Goal: Transaction & Acquisition: Purchase product/service

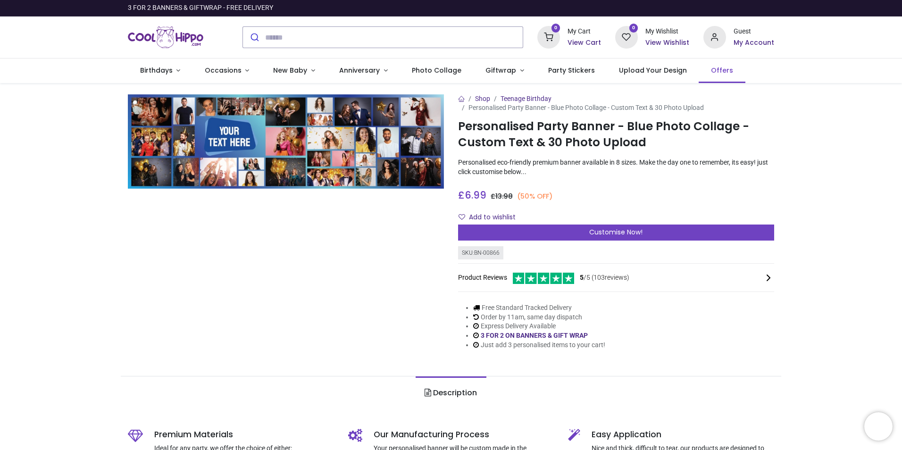
click at [711, 66] on span "Offers" at bounding box center [722, 70] width 22 height 9
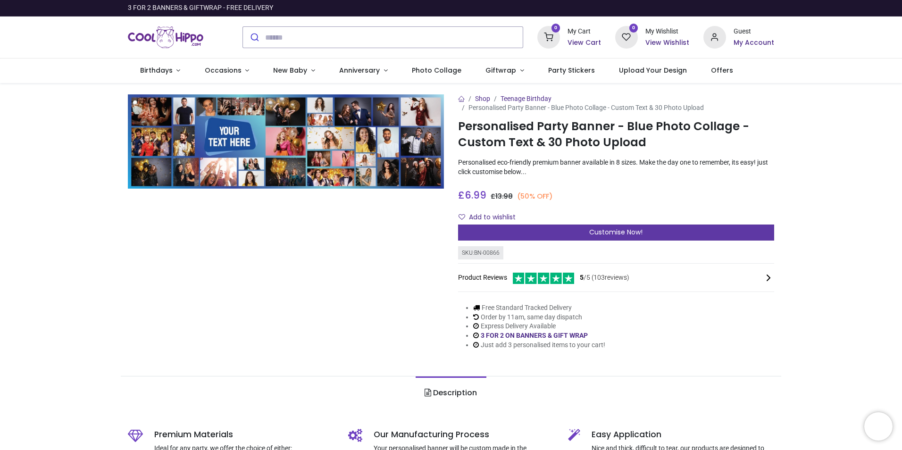
click at [672, 231] on div "Customise Now!" at bounding box center [616, 233] width 316 height 16
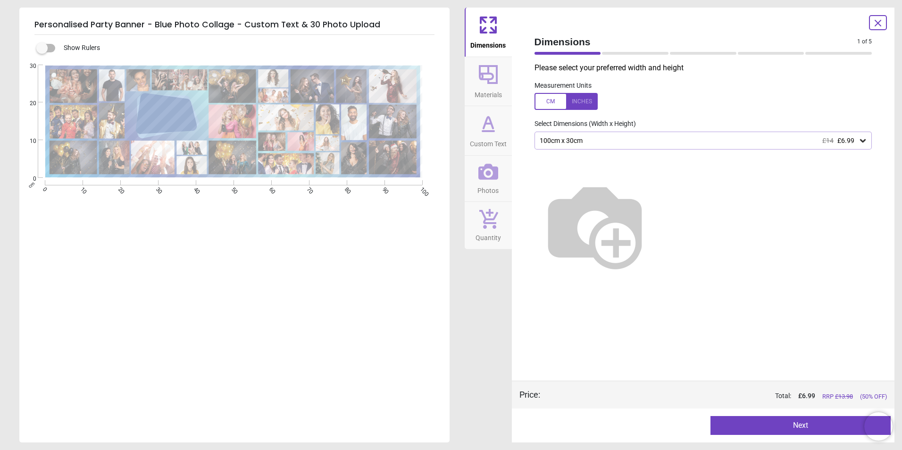
click at [794, 142] on div "100cm x 30cm £14 £6.99" at bounding box center [699, 141] width 320 height 8
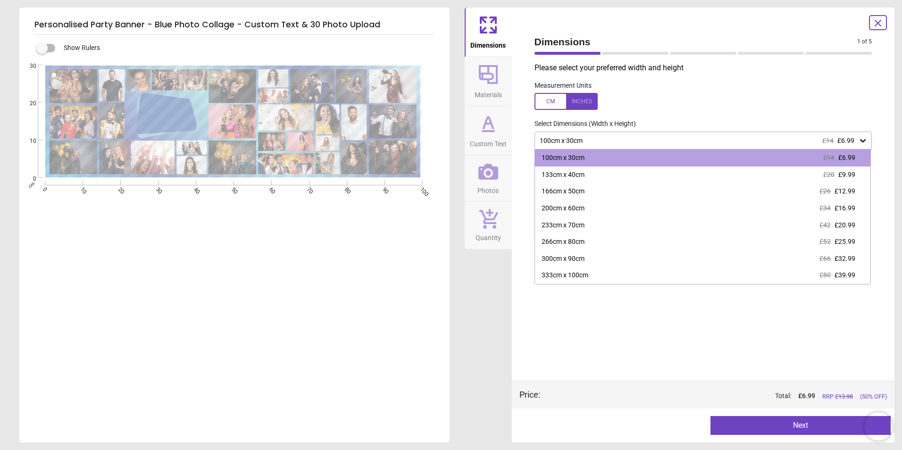
click at [797, 103] on label at bounding box center [703, 101] width 338 height 17
click at [695, 341] on div "Please select your preferred width and height Measurement Units Select Dimensio…" at bounding box center [703, 222] width 353 height 318
click at [581, 92] on div "Measurement Units" at bounding box center [703, 95] width 353 height 37
click at [583, 101] on div at bounding box center [565, 101] width 63 height 17
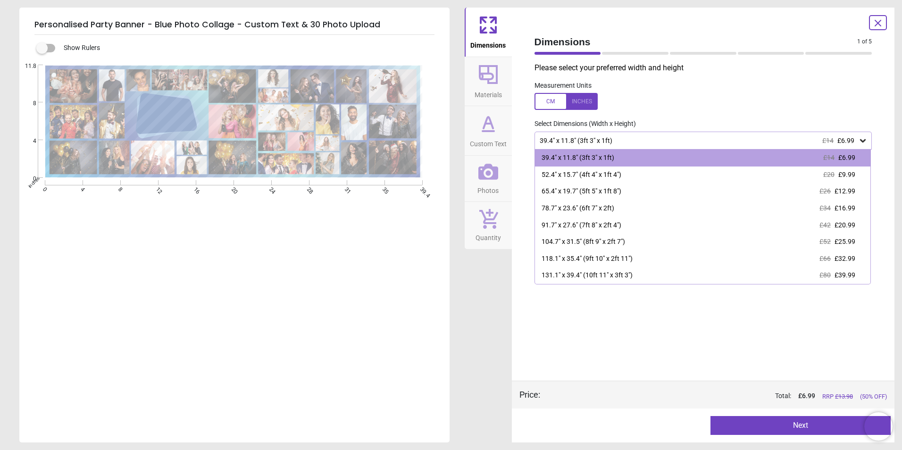
click at [697, 374] on div "Please select your preferred width and height Measurement Units Select Dimensio…" at bounding box center [703, 222] width 353 height 318
click at [858, 140] on div "39.4" x 11.8" (3ft 3" x 1ft) £14 £6.99" at bounding box center [699, 141] width 320 height 8
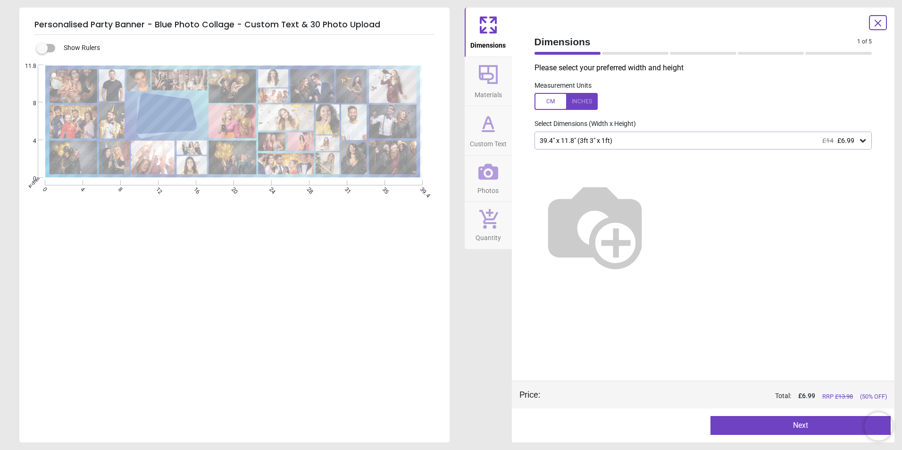
click at [548, 103] on div at bounding box center [565, 101] width 63 height 17
click at [617, 149] on div "100cm x 30cm £14 £6.99" at bounding box center [703, 141] width 338 height 18
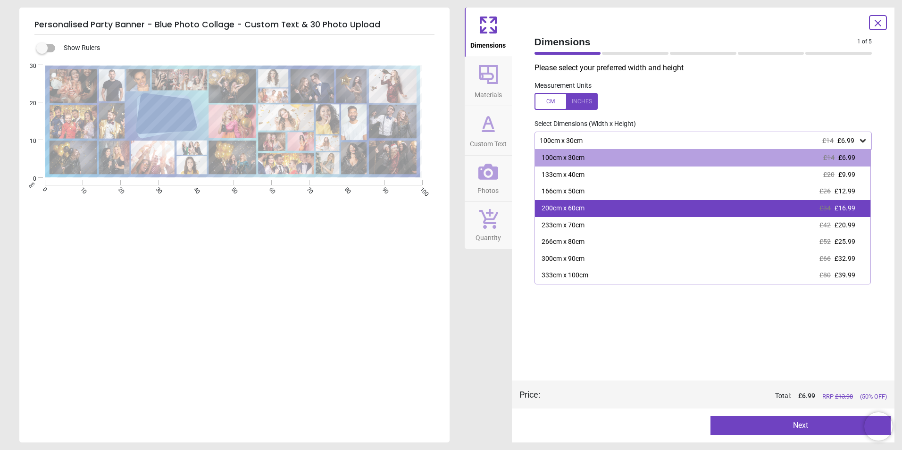
click at [609, 205] on div "200cm x 60cm £34 £16.99" at bounding box center [703, 208] width 336 height 17
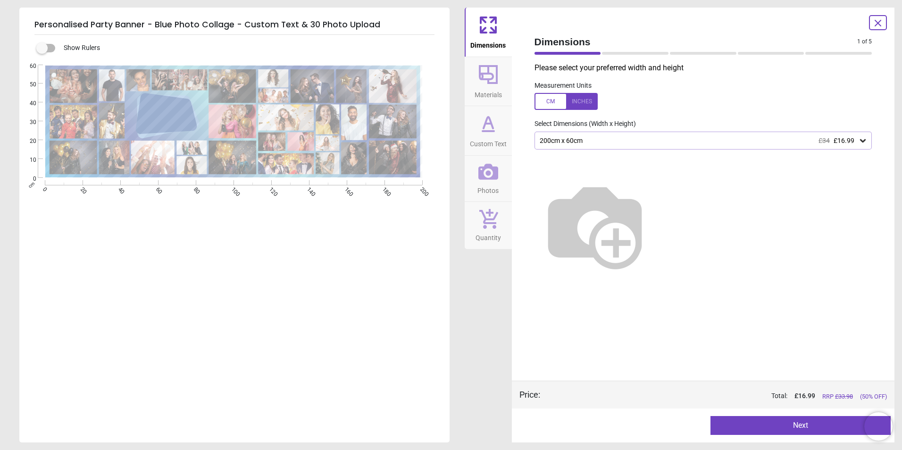
click at [729, 141] on div "200cm x 60cm £34 £16.99" at bounding box center [699, 141] width 320 height 8
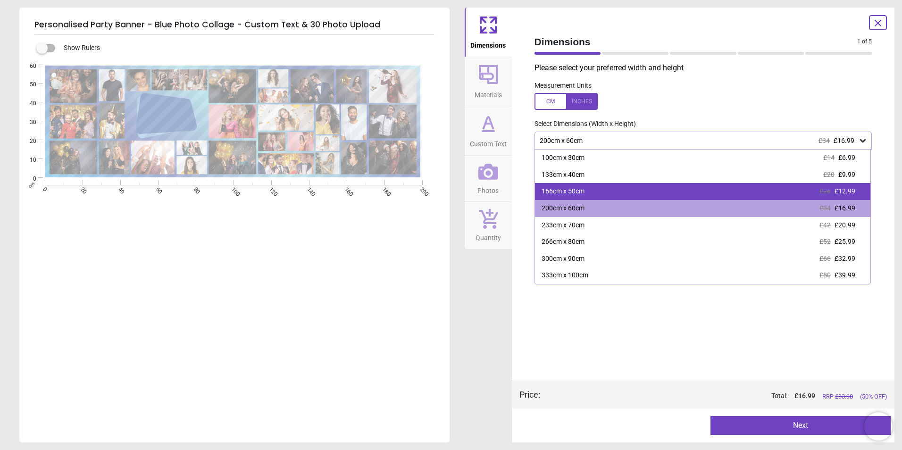
click at [694, 197] on div "166cm x 50cm £26 £12.99" at bounding box center [703, 191] width 336 height 17
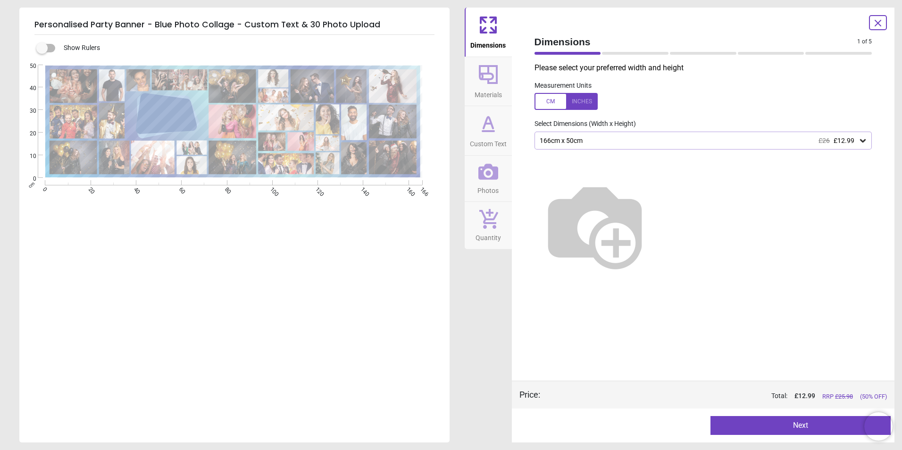
click at [838, 139] on span "£12.99" at bounding box center [843, 141] width 21 height 8
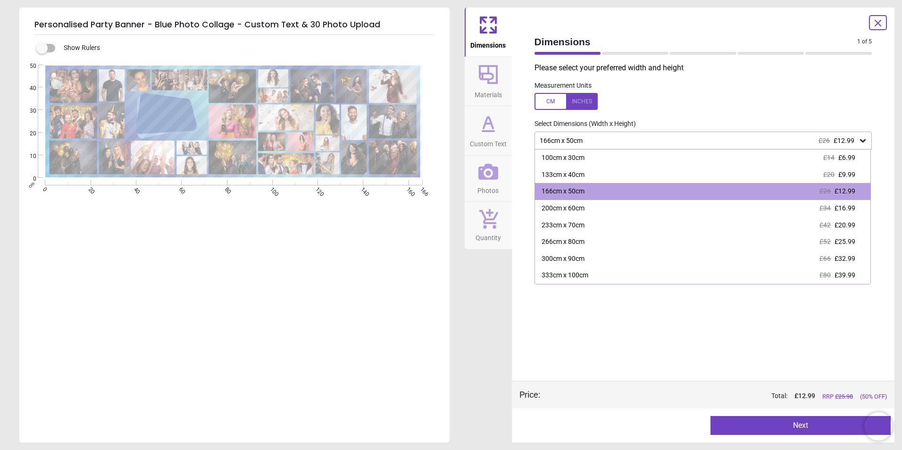
click at [839, 119] on div "Select Dimensions (Width x Height)" at bounding box center [703, 123] width 353 height 9
click at [626, 345] on div "Please select your preferred width and height Measurement Units Select Dimensio…" at bounding box center [703, 222] width 353 height 318
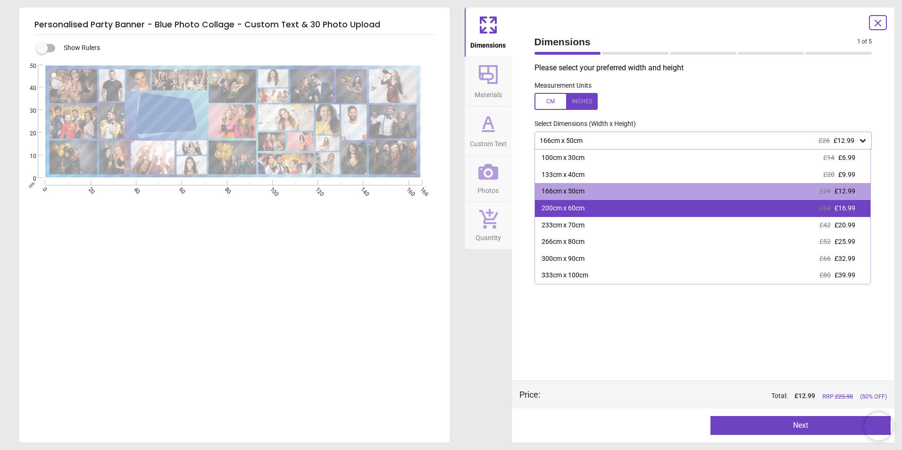
click at [625, 206] on div "200cm x 60cm £34 £16.99" at bounding box center [703, 208] width 336 height 17
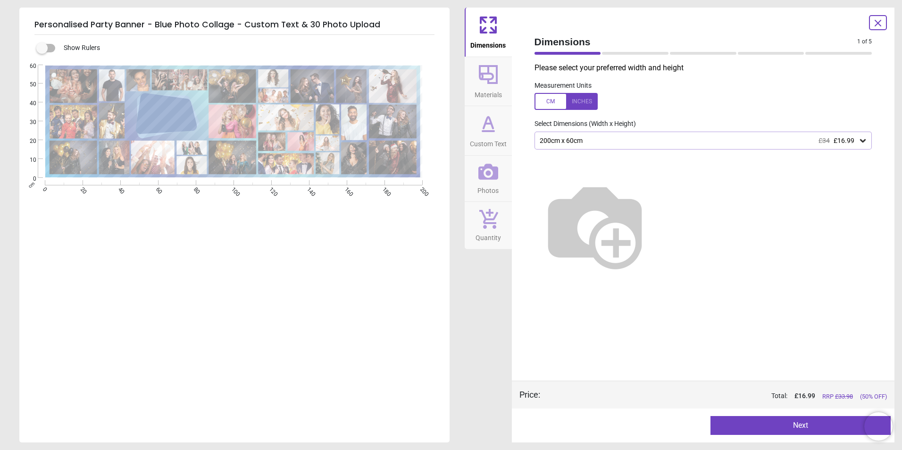
click at [806, 420] on button "Next" at bounding box center [800, 425] width 180 height 19
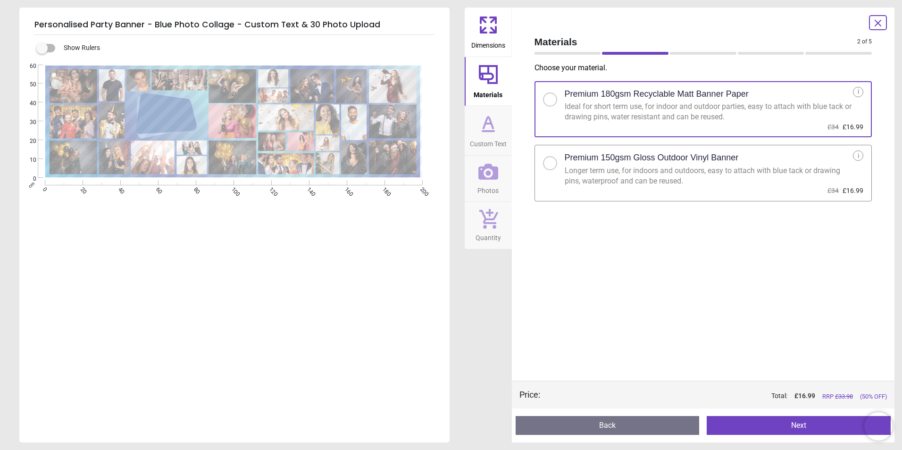
click at [550, 167] on div at bounding box center [550, 163] width 14 height 14
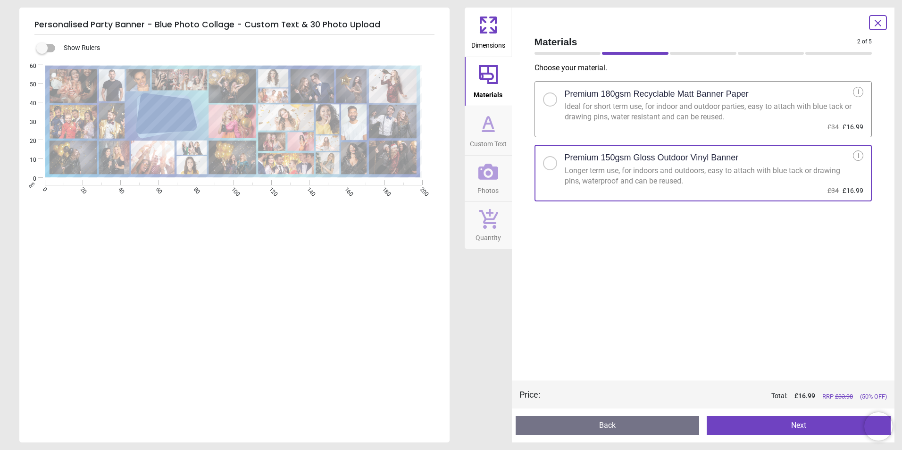
click at [790, 421] on button "Next" at bounding box center [799, 425] width 184 height 19
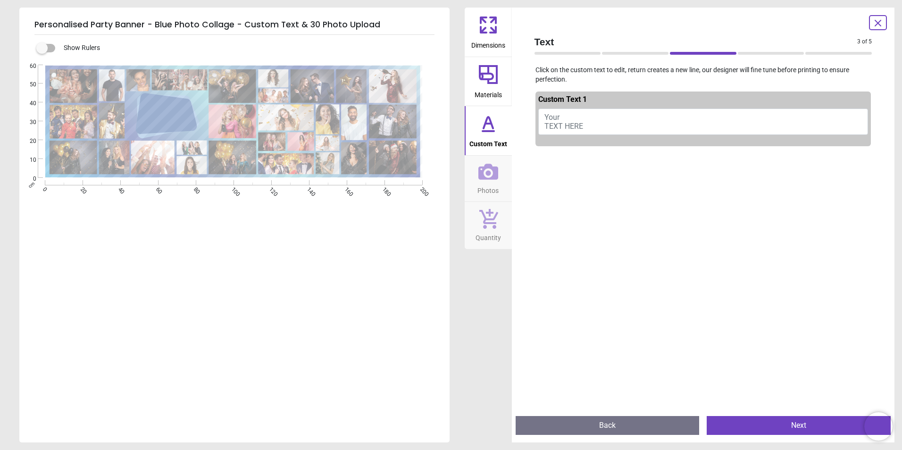
click at [586, 121] on button "Your TEXT HERE" at bounding box center [703, 121] width 330 height 26
type textarea "*"
type textarea "**********"
click at [789, 426] on button "Next" at bounding box center [799, 425] width 184 height 19
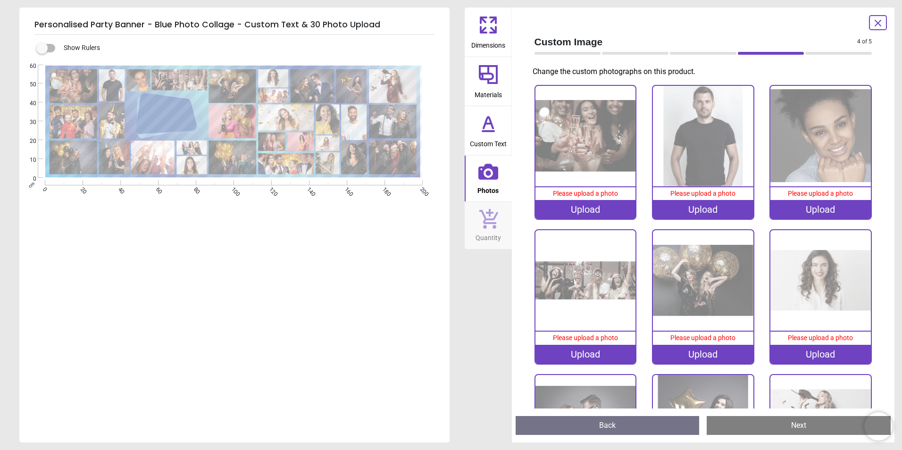
scroll to position [2, 0]
click at [579, 206] on div "Upload" at bounding box center [585, 209] width 100 height 19
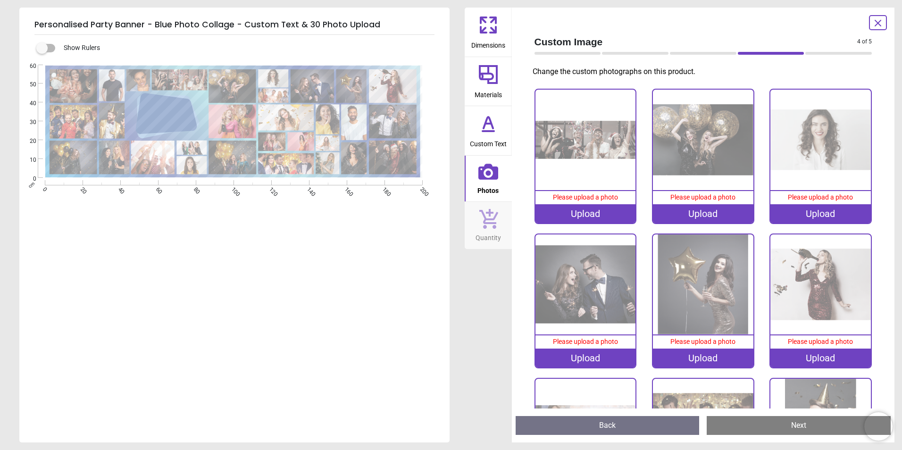
scroll to position [0, 0]
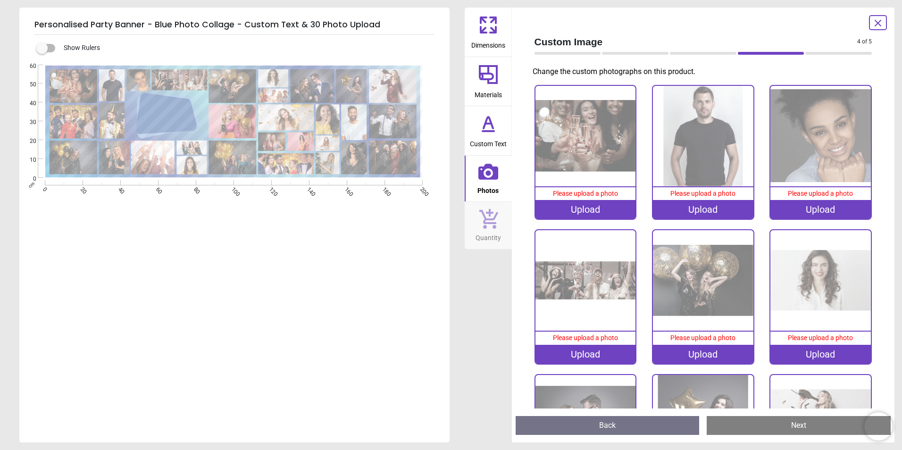
click at [685, 208] on div "Upload" at bounding box center [703, 209] width 100 height 19
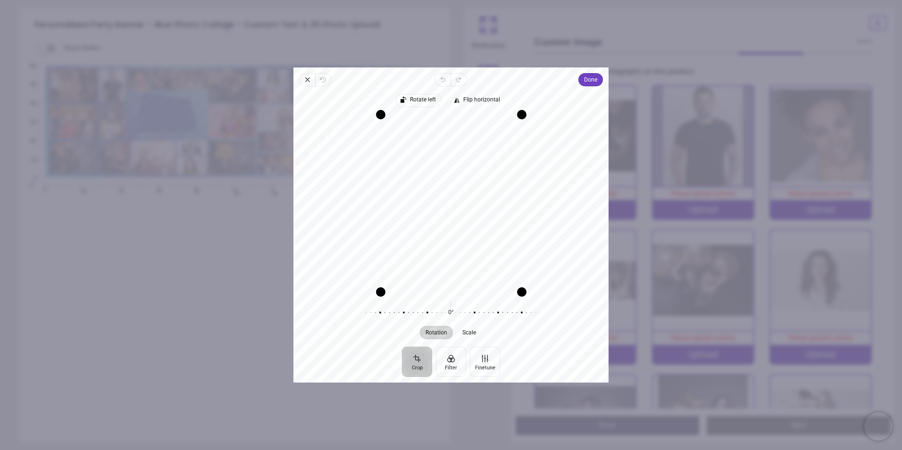
click at [414, 102] on span "Rotate left" at bounding box center [423, 100] width 26 height 6
click at [589, 82] on span "Done" at bounding box center [590, 79] width 13 height 11
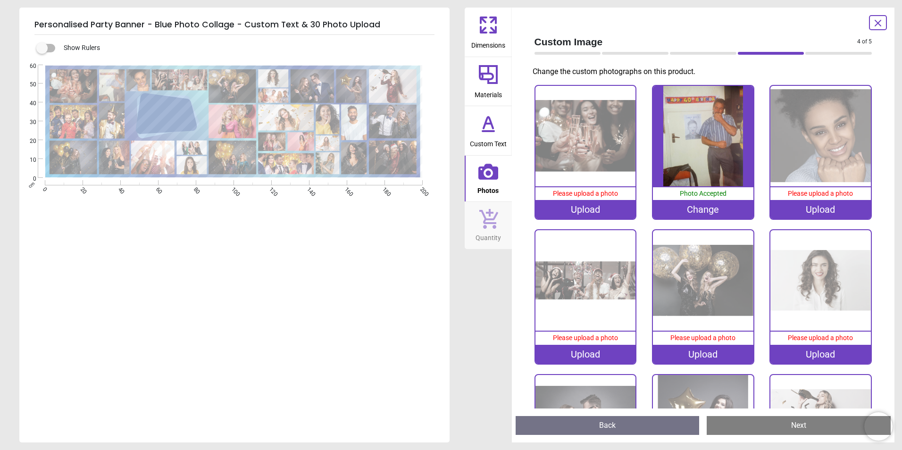
scroll to position [2, 0]
click at [597, 206] on div "Upload" at bounding box center [585, 209] width 100 height 19
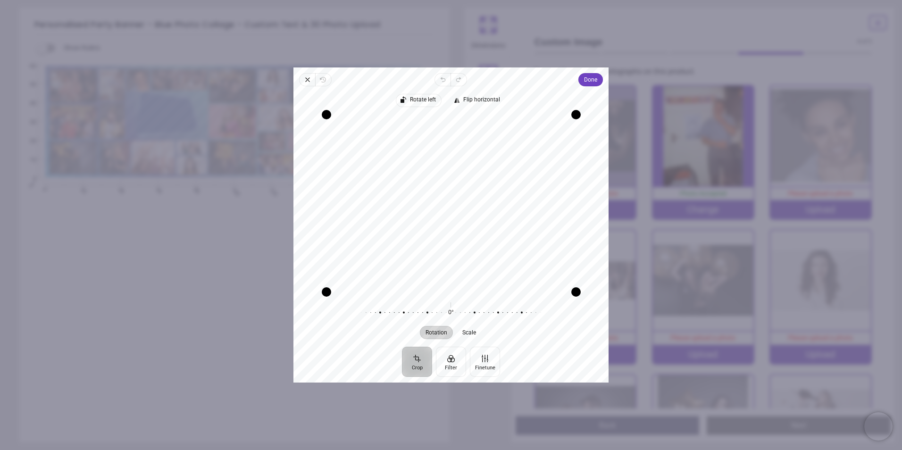
click at [417, 99] on span "Rotate left" at bounding box center [423, 100] width 26 height 6
click at [416, 99] on span "Rotate left" at bounding box center [423, 100] width 26 height 6
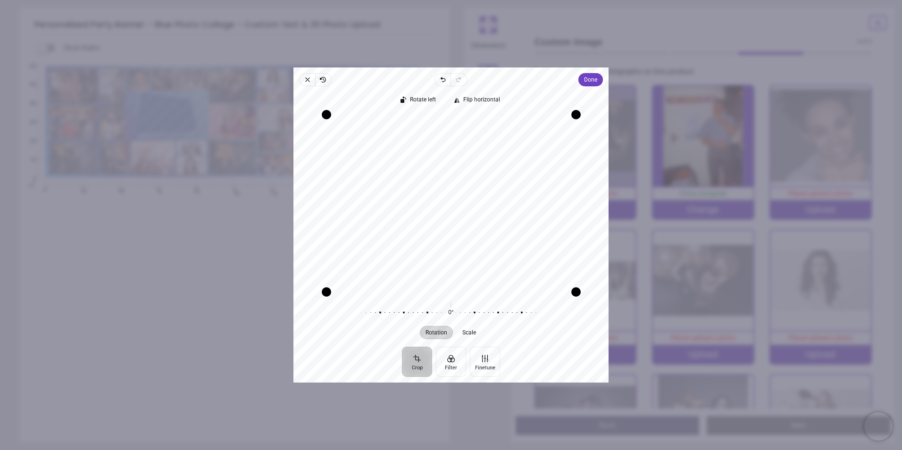
drag, startPoint x: 450, startPoint y: 151, endPoint x: 452, endPoint y: 206, distance: 54.8
click at [452, 206] on div "Recenter" at bounding box center [451, 203] width 300 height 177
click at [310, 77] on icon "button" at bounding box center [308, 80] width 8 height 8
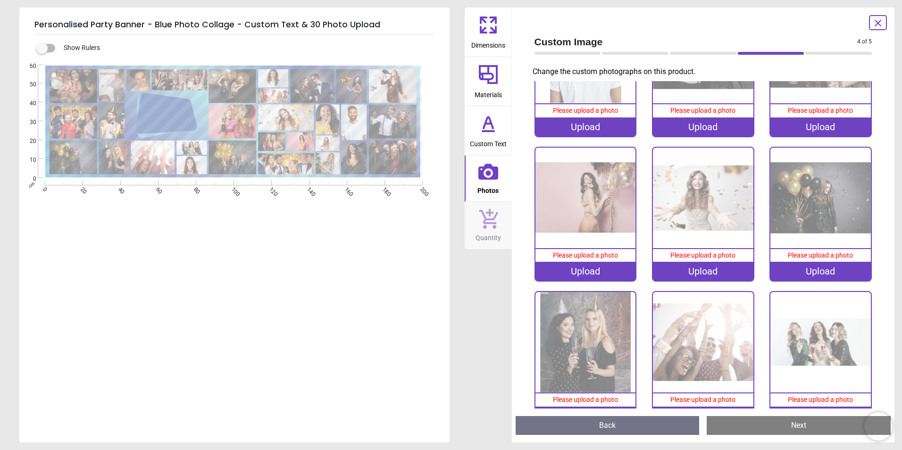
scroll to position [896, 0]
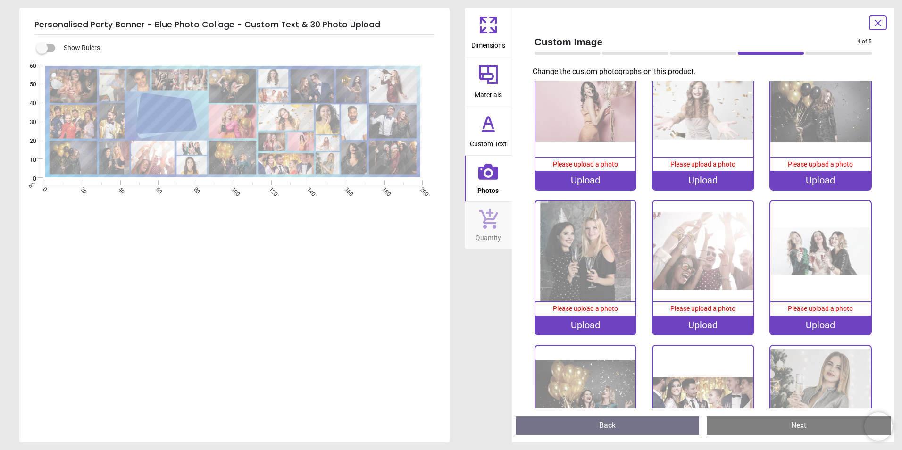
click at [584, 316] on div "Upload" at bounding box center [585, 325] width 100 height 19
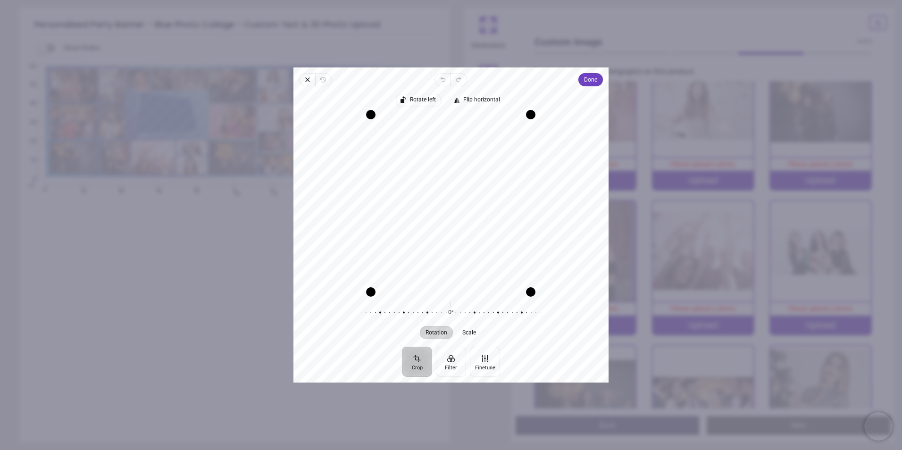
click at [414, 100] on span "Rotate left" at bounding box center [423, 100] width 26 height 6
click at [371, 290] on div "Drag corner bl" at bounding box center [370, 291] width 9 height 9
drag, startPoint x: 437, startPoint y: 182, endPoint x: 443, endPoint y: 199, distance: 18.5
click at [443, 199] on div "Recenter" at bounding box center [451, 203] width 300 height 177
drag, startPoint x: 484, startPoint y: 150, endPoint x: 474, endPoint y: 144, distance: 11.8
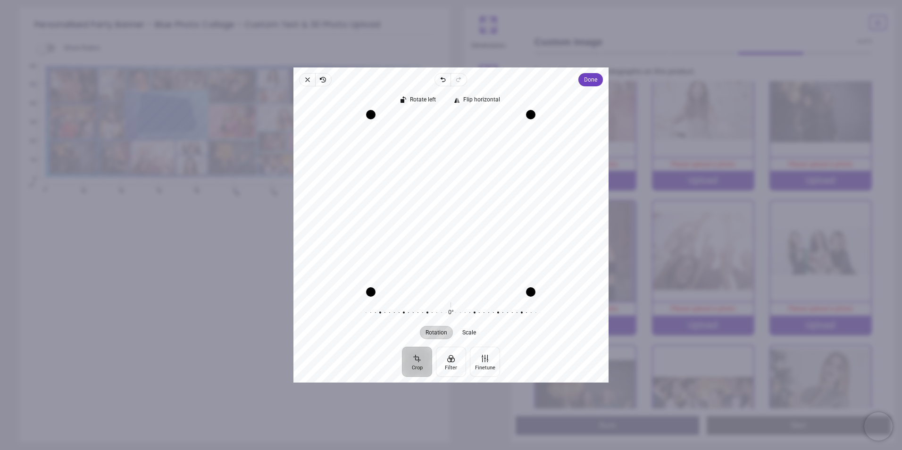
click at [474, 144] on div "Recenter" at bounding box center [451, 203] width 300 height 177
click at [592, 79] on span "Done" at bounding box center [590, 79] width 13 height 11
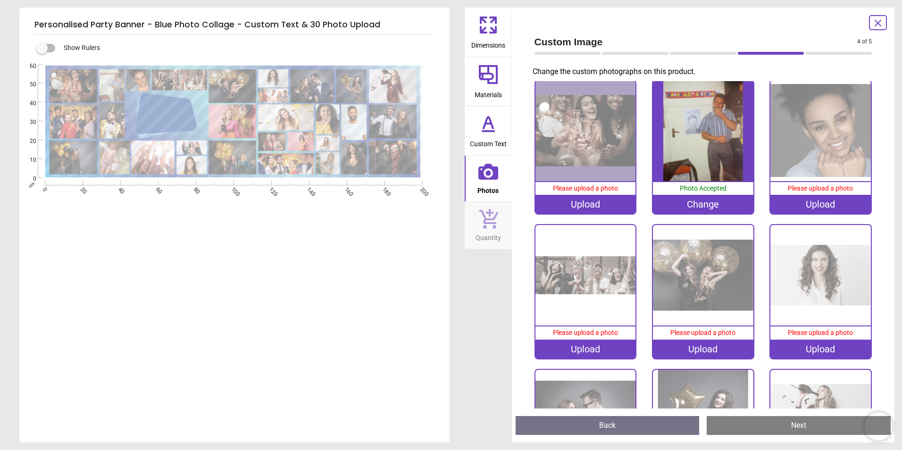
scroll to position [0, 0]
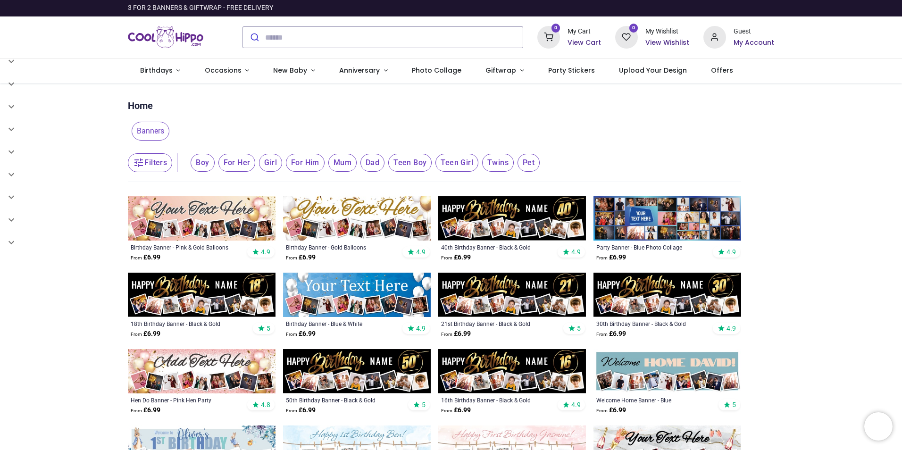
click at [577, 40] on h6 "View Cart" at bounding box center [583, 42] width 33 height 9
click at [572, 116] on div at bounding box center [451, 225] width 902 height 450
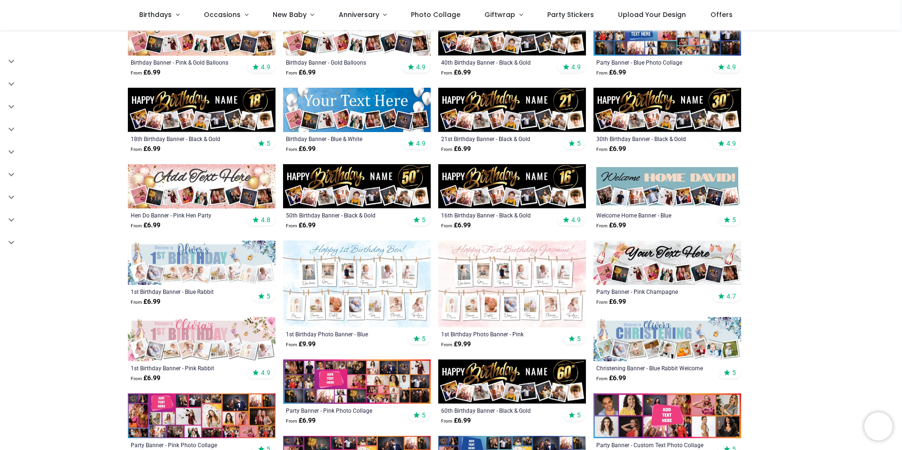
scroll to position [189, 0]
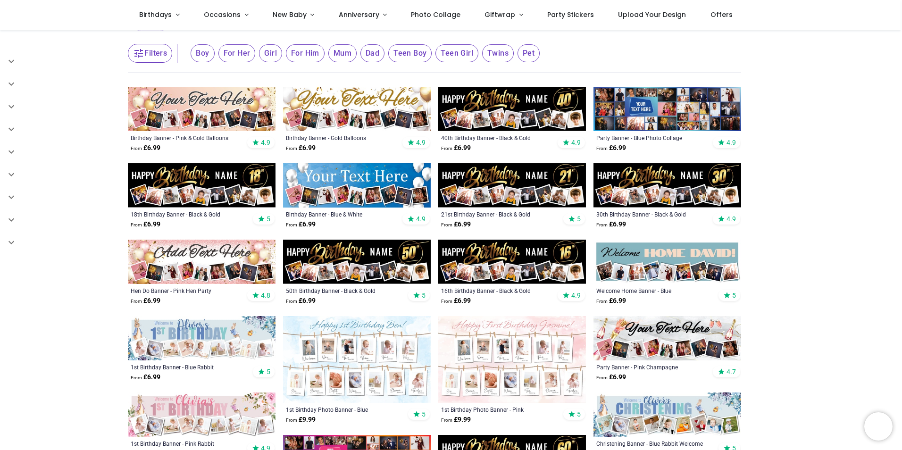
scroll to position [47, 0]
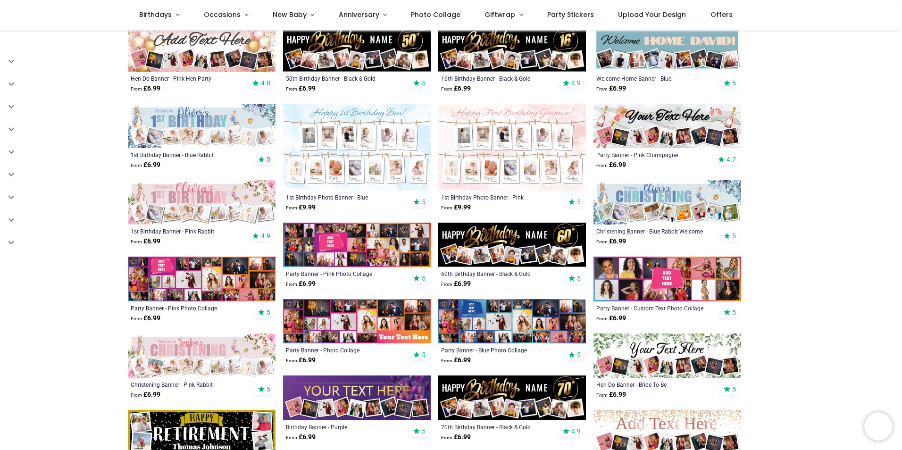
scroll to position [283, 0]
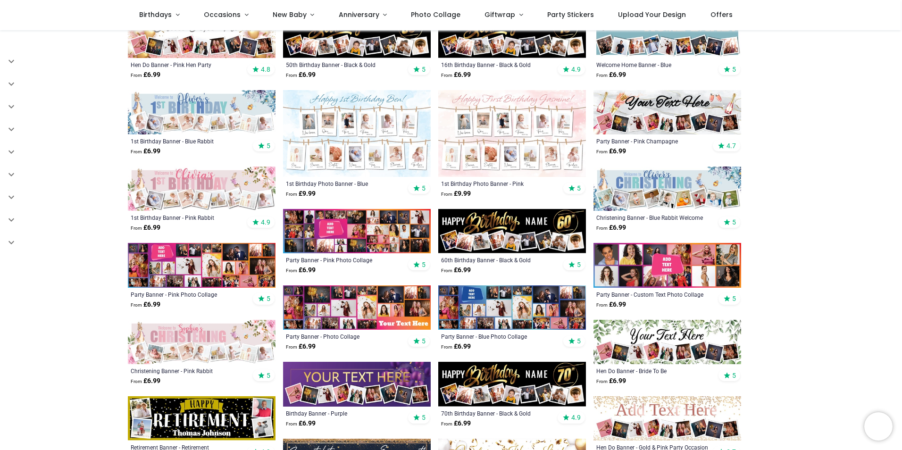
click at [536, 319] on img at bounding box center [512, 307] width 148 height 44
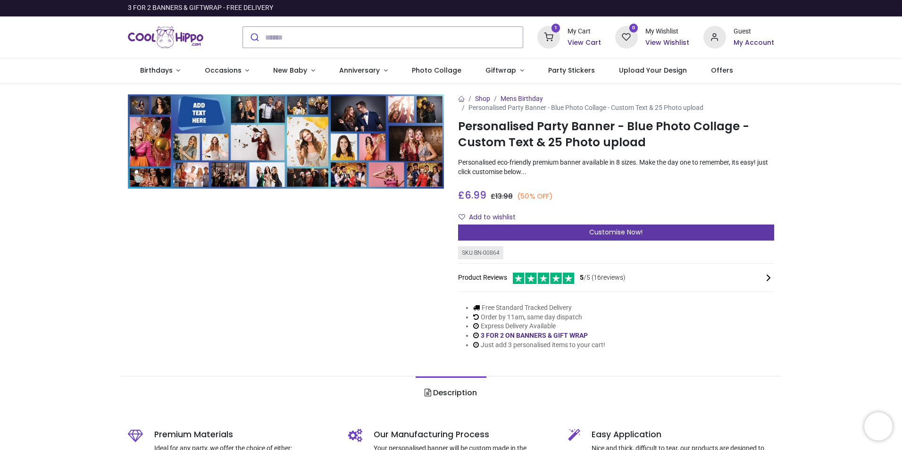
click at [599, 233] on span "Customise Now!" at bounding box center [615, 231] width 53 height 9
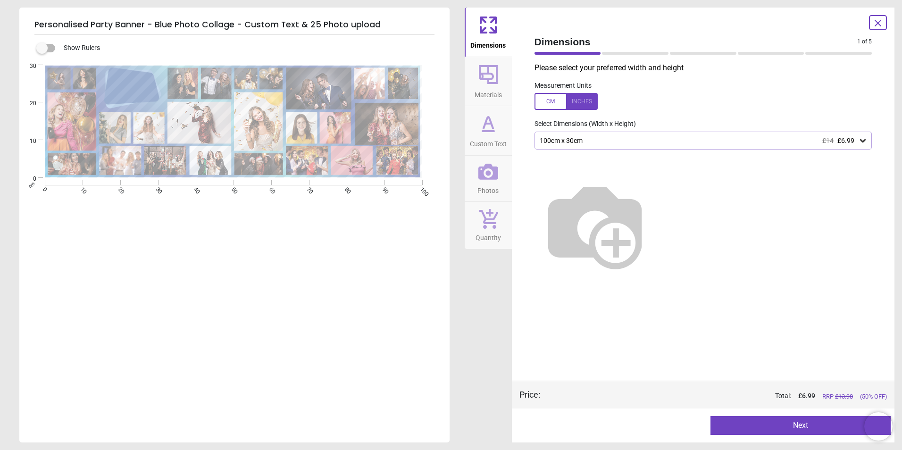
click at [641, 142] on div "100cm x 30cm £14 £6.99" at bounding box center [699, 141] width 320 height 8
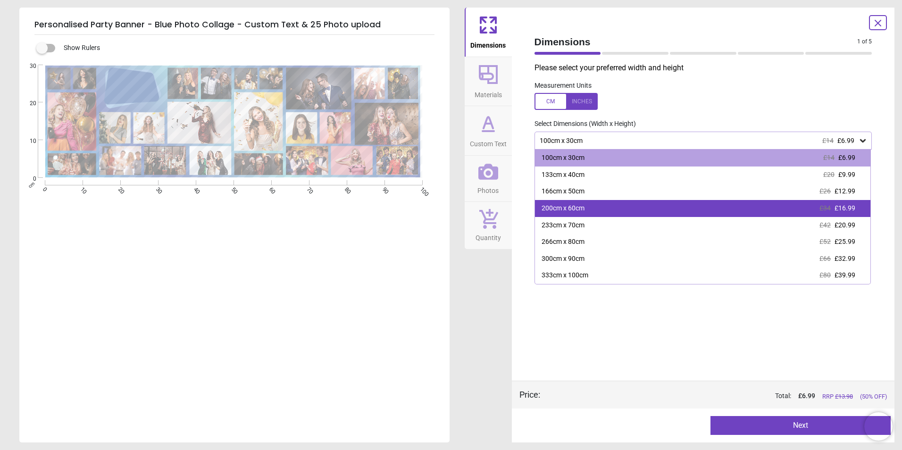
click at [604, 216] on div "200cm x 60cm £34 £16.99" at bounding box center [703, 208] width 336 height 17
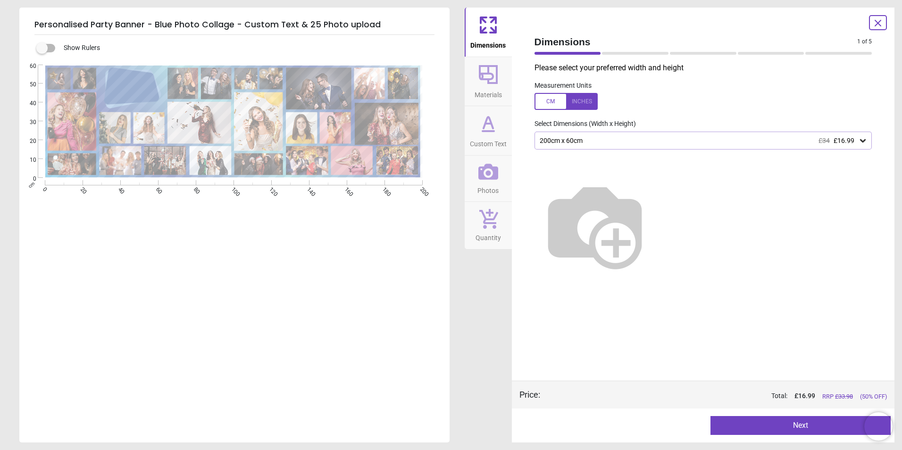
click at [817, 428] on button "Next" at bounding box center [800, 425] width 180 height 19
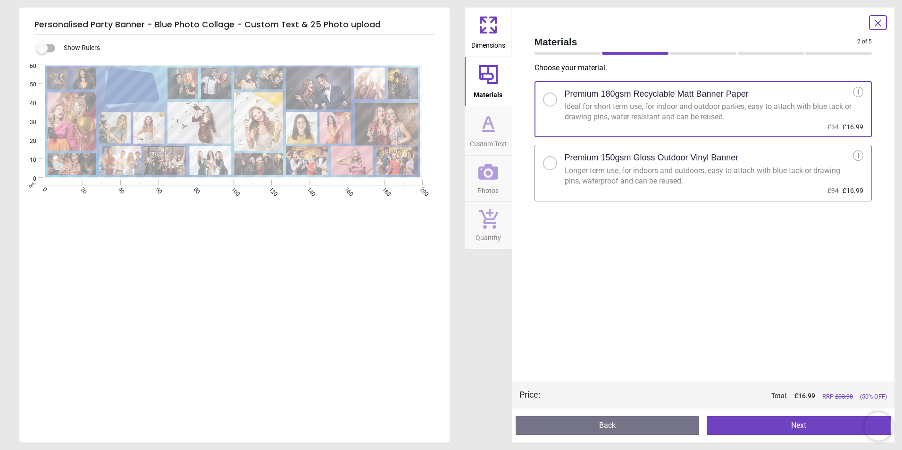
click at [550, 163] on div at bounding box center [550, 163] width 6 height 6
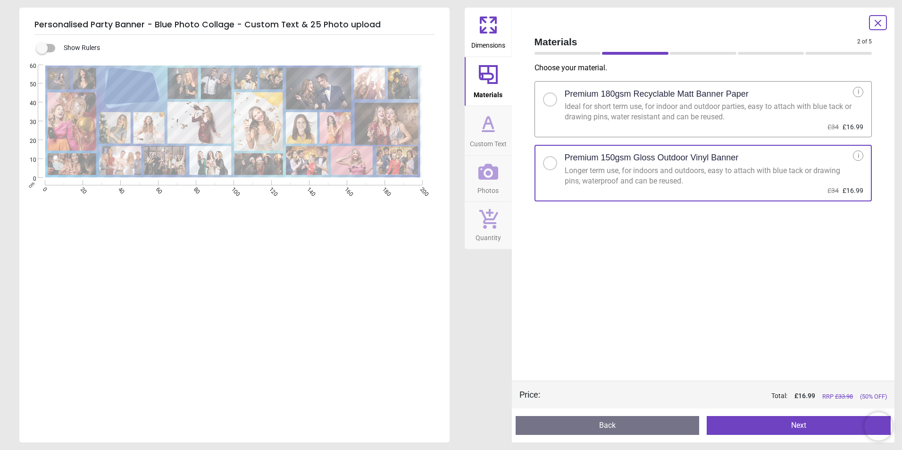
click at [796, 425] on button "Next" at bounding box center [799, 425] width 184 height 19
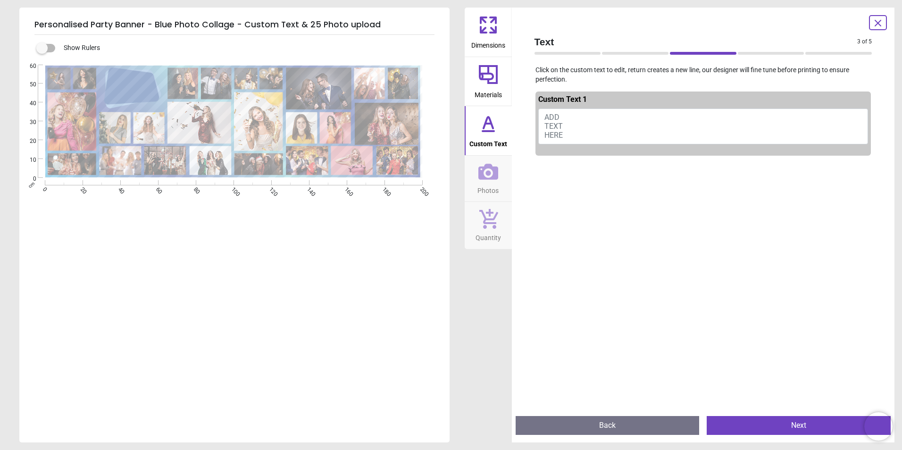
click at [578, 123] on button "ADD TEXT HERE" at bounding box center [703, 126] width 330 height 36
type textarea "*"
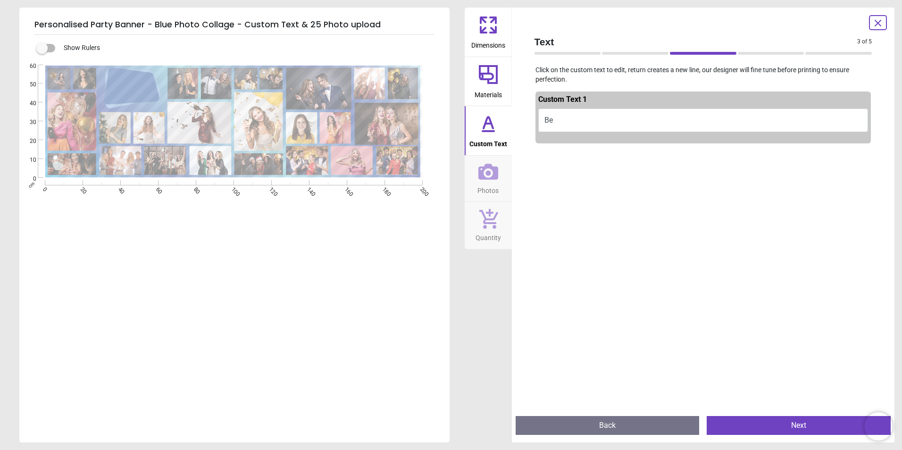
type textarea "*"
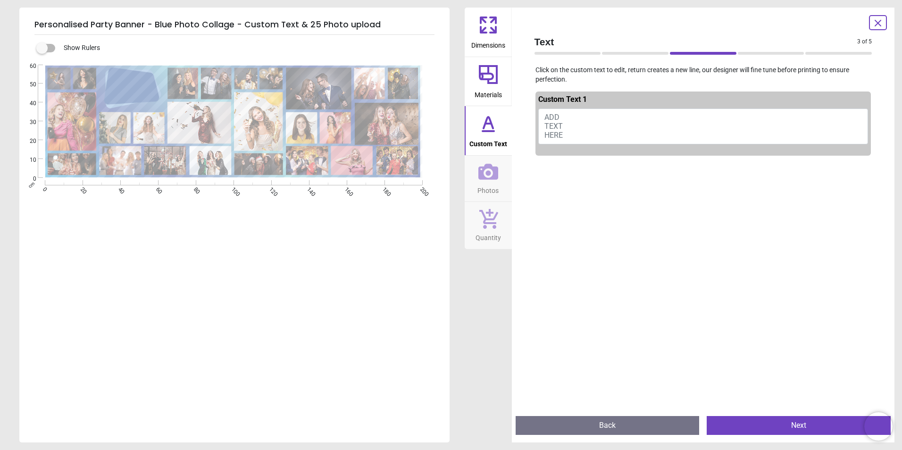
type textarea "*"
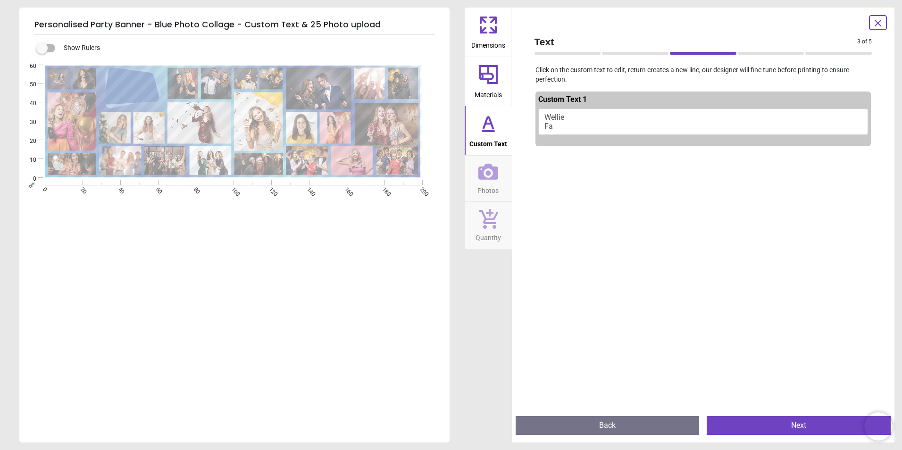
scroll to position [1, 0]
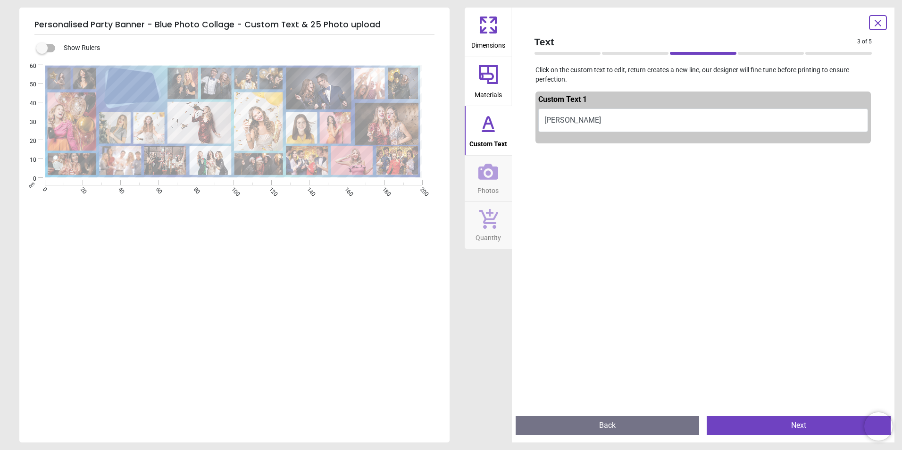
type textarea "****** *****"
click at [767, 420] on button "Next" at bounding box center [799, 425] width 184 height 19
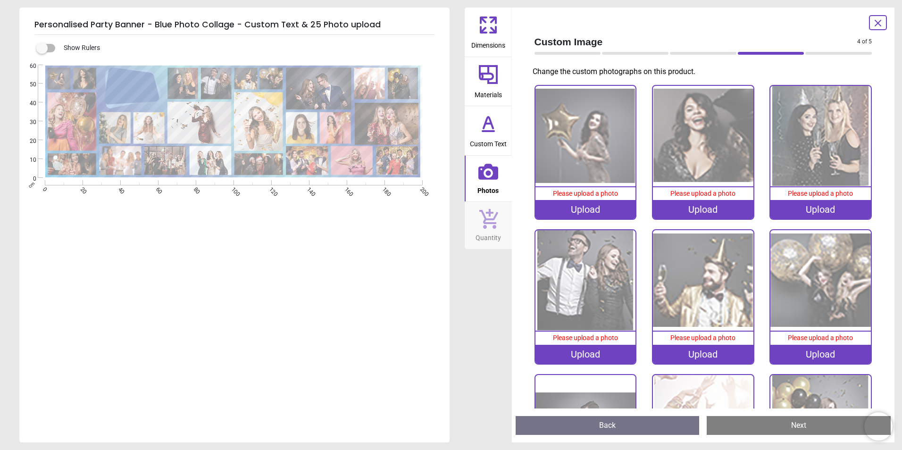
click at [592, 205] on div "Upload" at bounding box center [585, 209] width 100 height 19
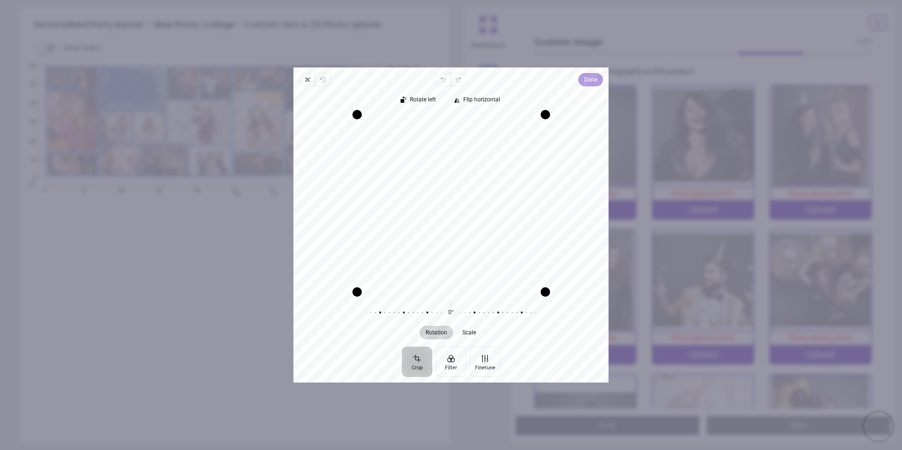
click at [584, 80] on span "Done" at bounding box center [590, 79] width 13 height 11
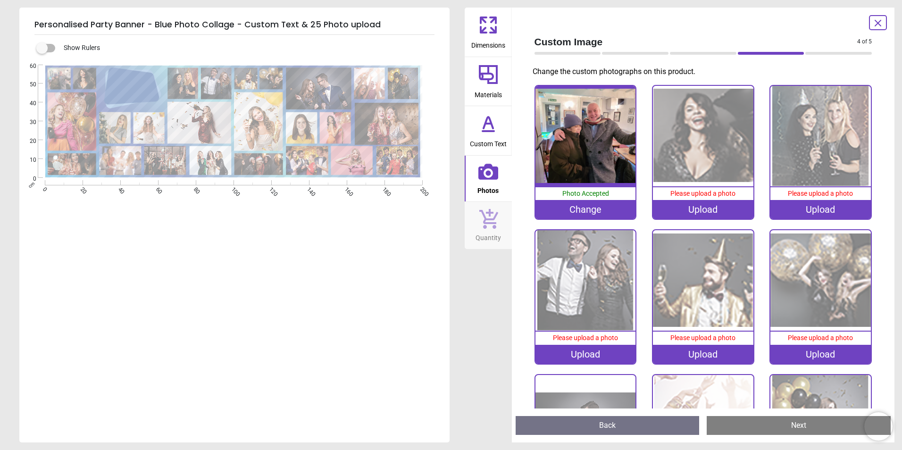
click at [695, 212] on div "Upload" at bounding box center [703, 209] width 100 height 19
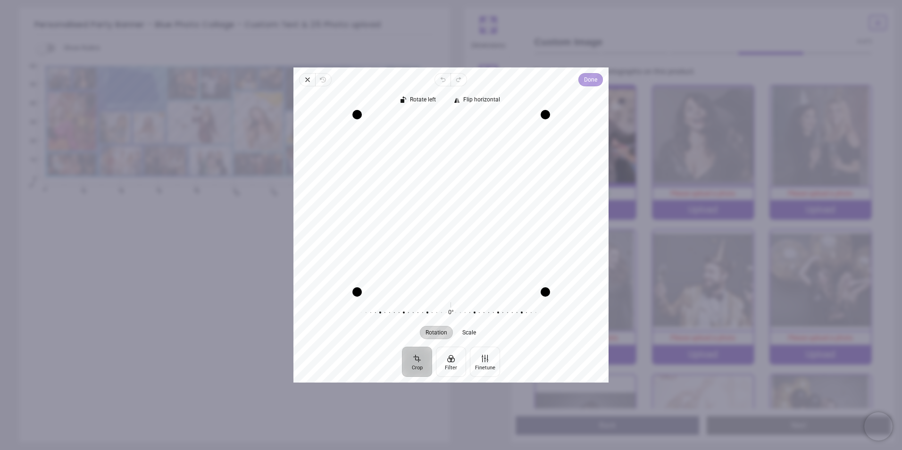
click at [581, 85] on button "Done" at bounding box center [590, 79] width 25 height 13
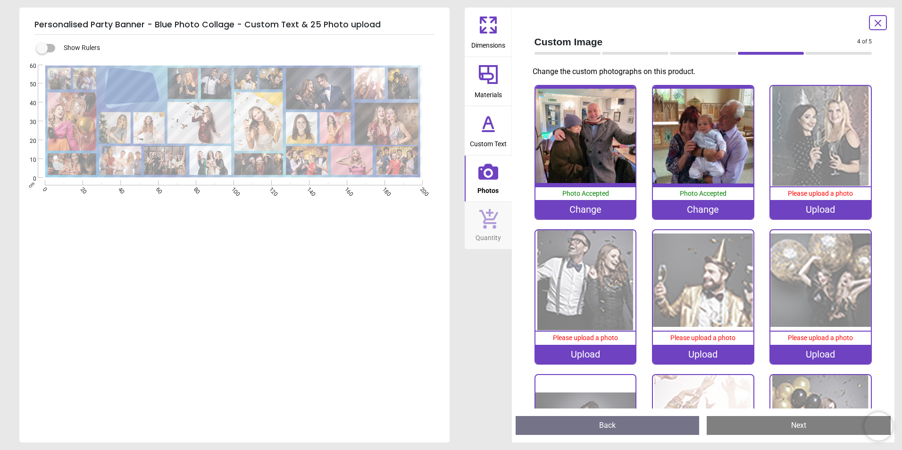
click at [62, 118] on image at bounding box center [72, 121] width 49 height 59
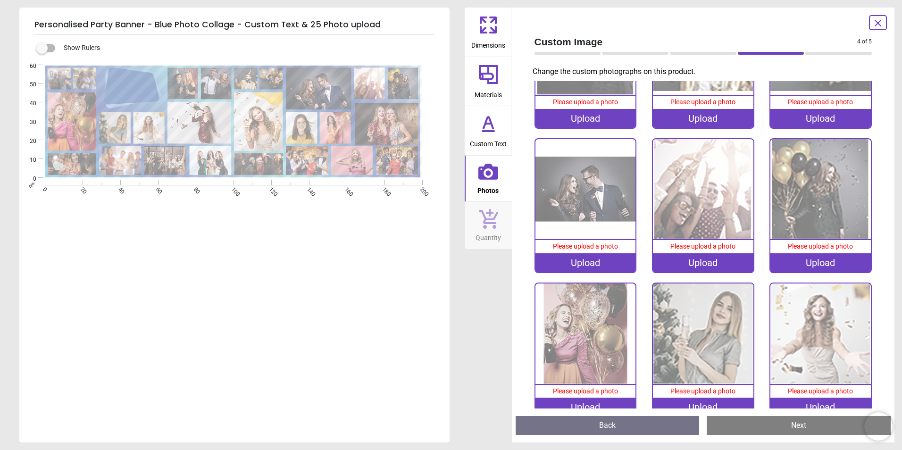
scroll to position [377, 0]
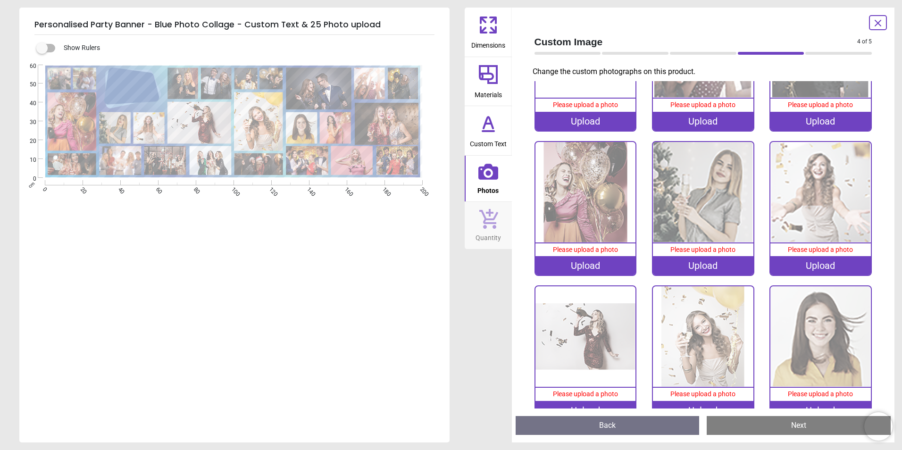
click at [583, 258] on div "Upload" at bounding box center [585, 265] width 100 height 19
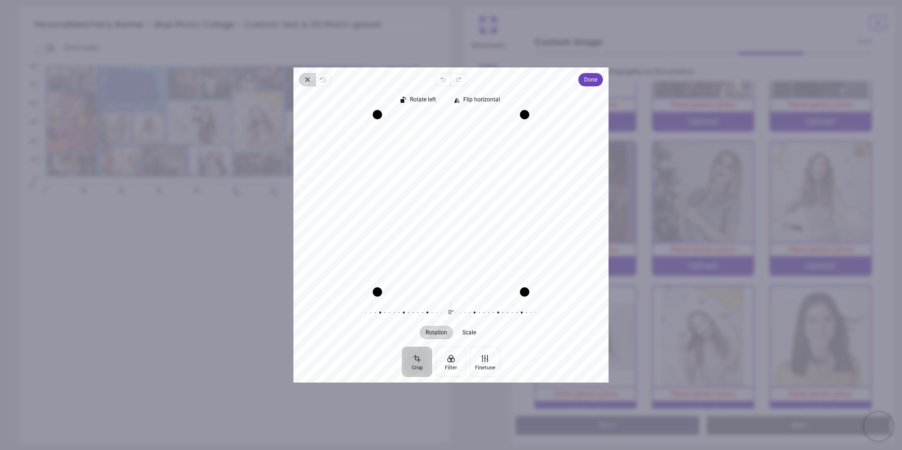
click at [302, 79] on span "Close" at bounding box center [307, 79] width 16 height 13
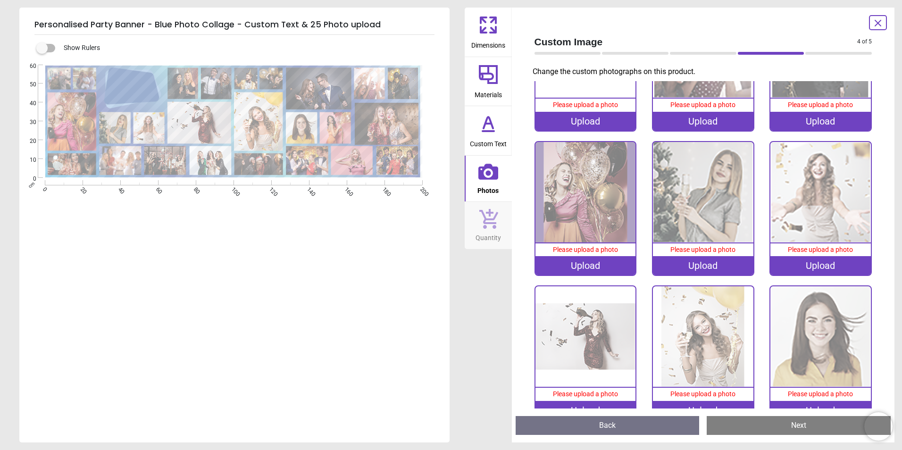
click at [587, 258] on div "Upload" at bounding box center [585, 265] width 100 height 19
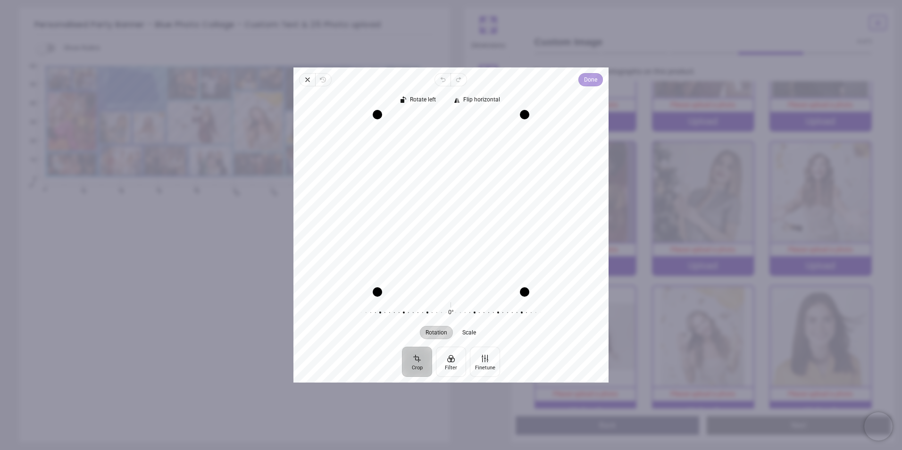
click at [592, 78] on span "Done" at bounding box center [590, 79] width 13 height 11
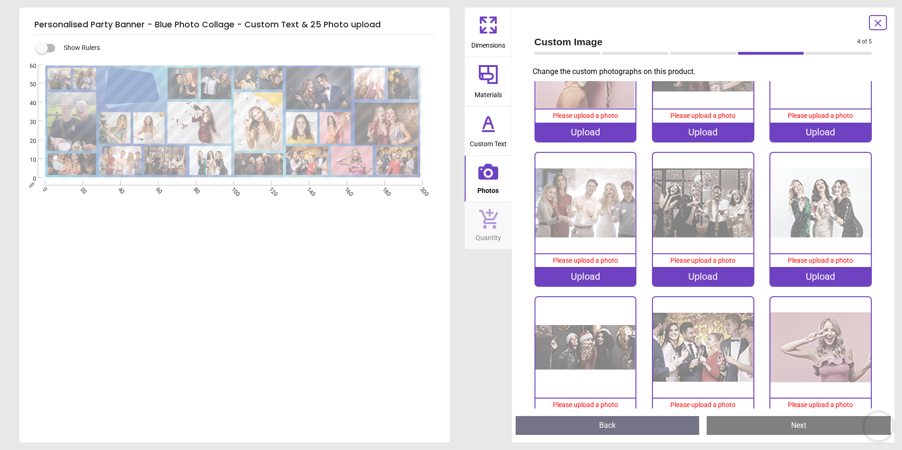
scroll to position [896, 0]
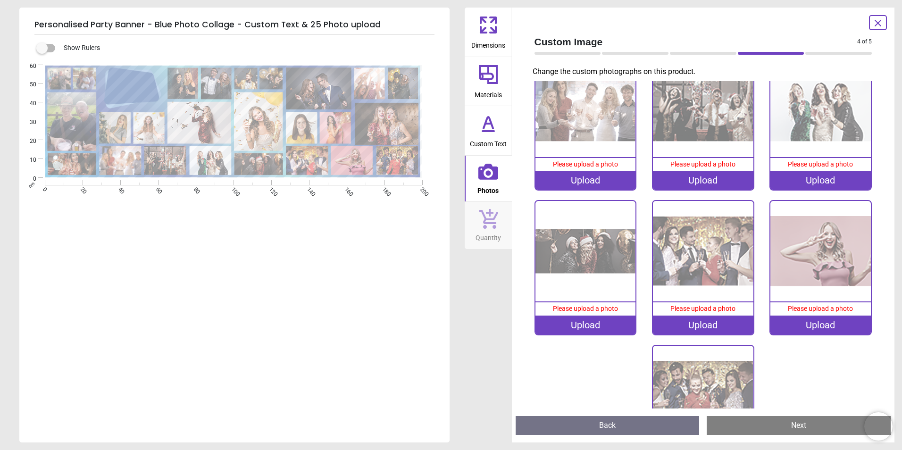
click at [878, 22] on icon at bounding box center [877, 22] width 11 height 11
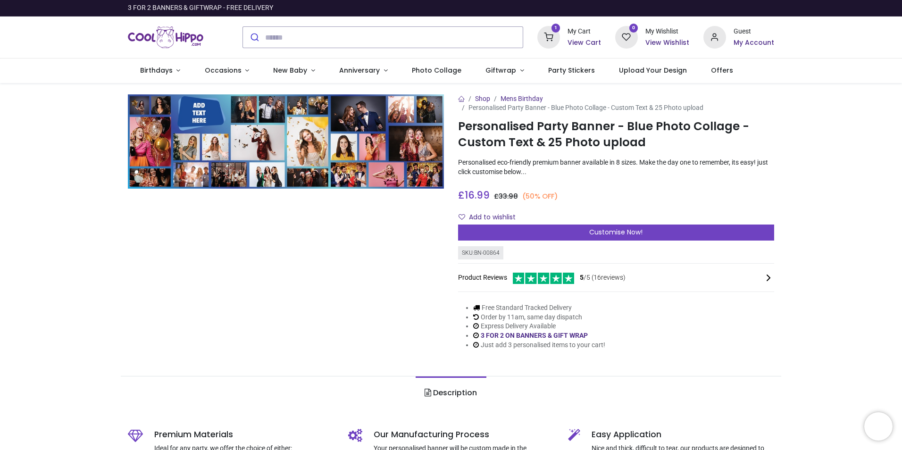
click at [750, 40] on h6 "My Account" at bounding box center [753, 42] width 41 height 9
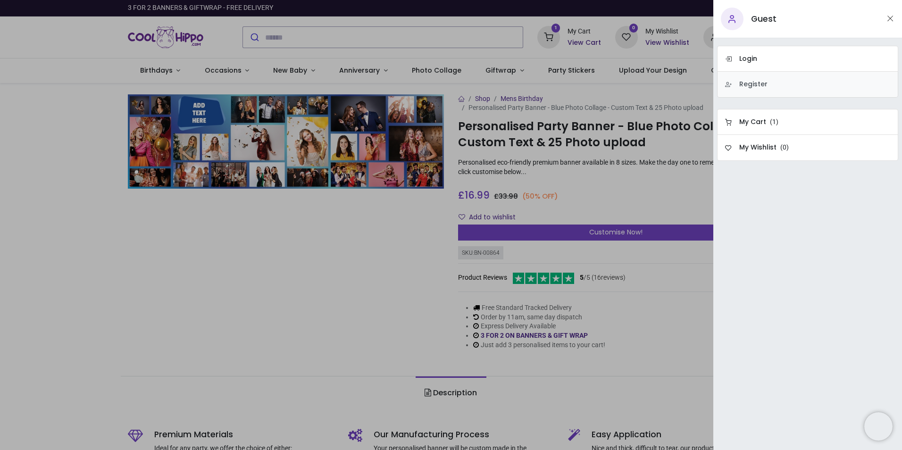
click at [753, 87] on h6 "Register" at bounding box center [753, 84] width 28 height 9
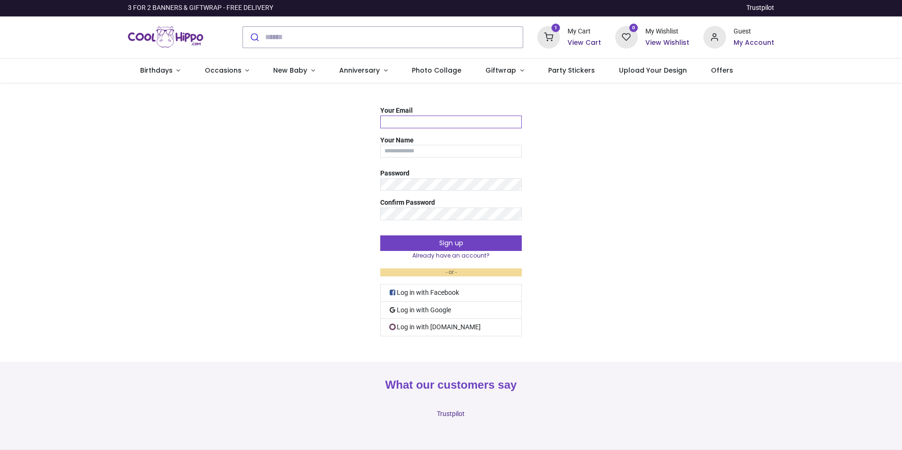
click at [442, 122] on input "Your Email" at bounding box center [451, 122] width 142 height 13
type input "**********"
click at [439, 152] on input "Your Name" at bounding box center [451, 151] width 142 height 13
type input "**********"
click at [436, 207] on div "Confirm Password" at bounding box center [451, 210] width 142 height 22
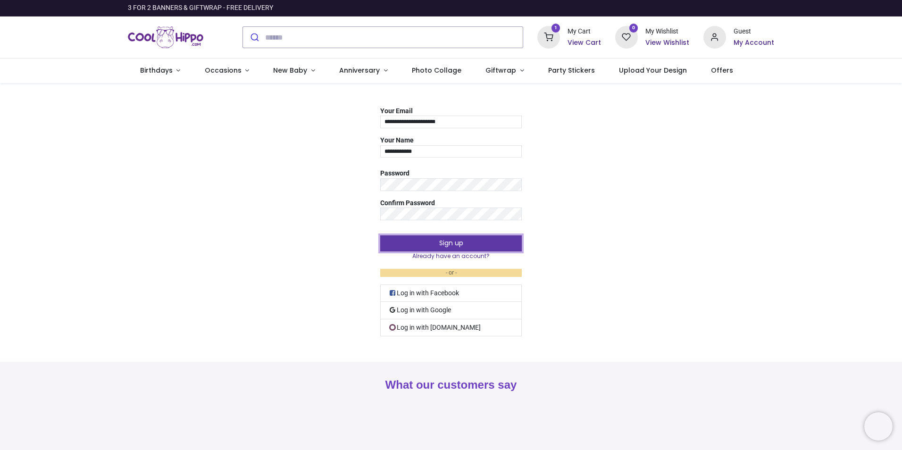
click at [446, 245] on button "Sign up" at bounding box center [451, 243] width 142 height 16
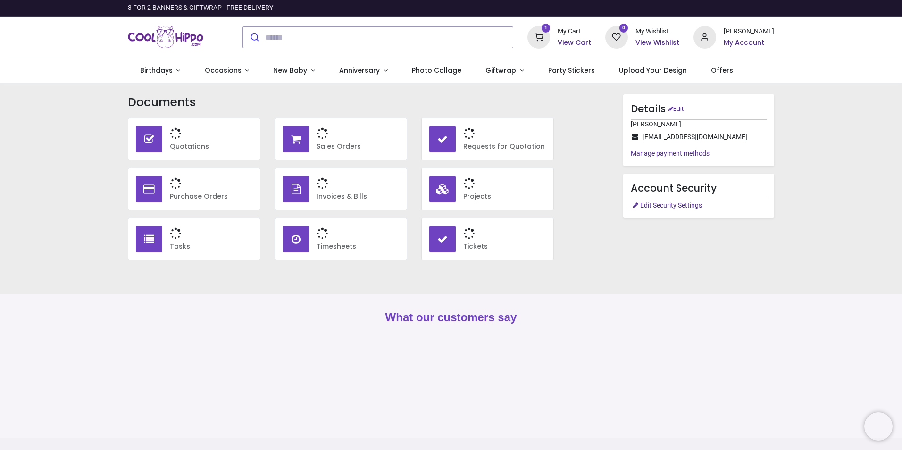
type input "**********"
click at [897, 34] on div "1 My Cart View Cart 0 My Account" at bounding box center [451, 38] width 902 height 42
